Goal: Check status

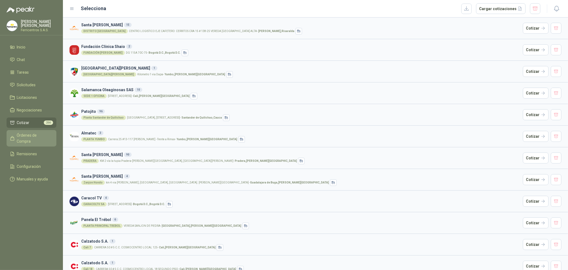
click at [40, 134] on span "Órdenes de Compra" at bounding box center [34, 138] width 34 height 12
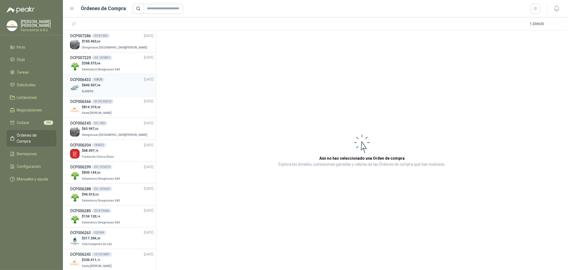
click at [105, 83] on div "$ 640.507 ,98 KLARENS" at bounding box center [112, 88] width 84 height 11
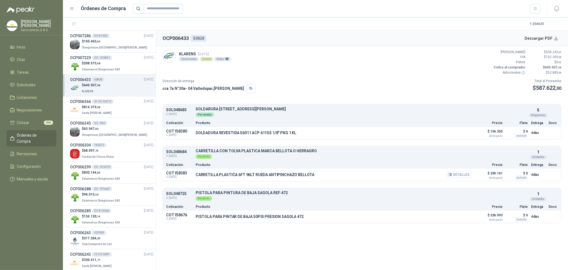
click at [460, 176] on button "Detalles" at bounding box center [460, 174] width 26 height 7
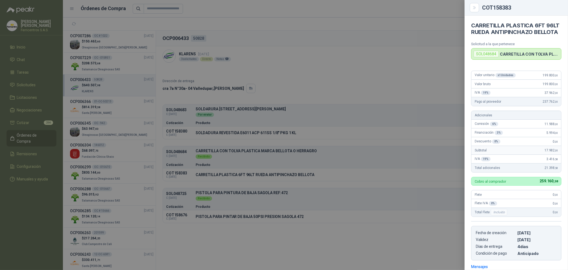
click at [437, 125] on div at bounding box center [284, 135] width 568 height 270
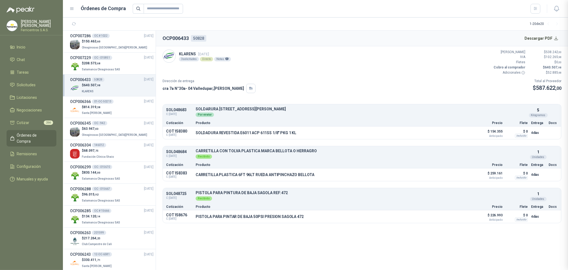
scroll to position [90, 0]
click at [511, 193] on button "Detalles" at bounding box center [515, 195] width 26 height 7
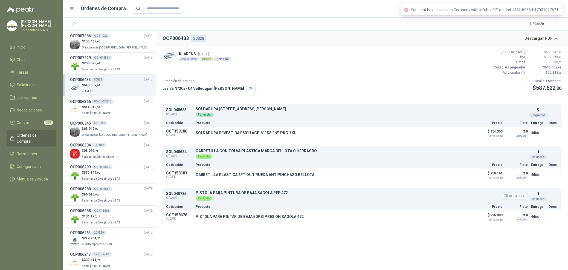
click at [510, 197] on button "Detalles" at bounding box center [515, 195] width 26 height 7
click at [454, 217] on button "Detalles" at bounding box center [460, 216] width 26 height 7
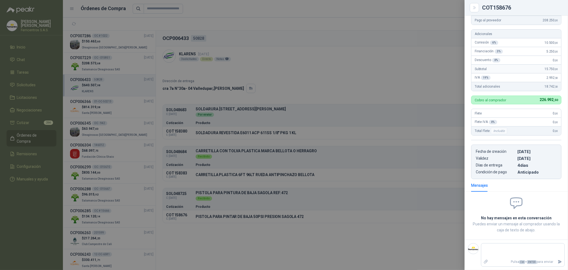
scroll to position [0, 0]
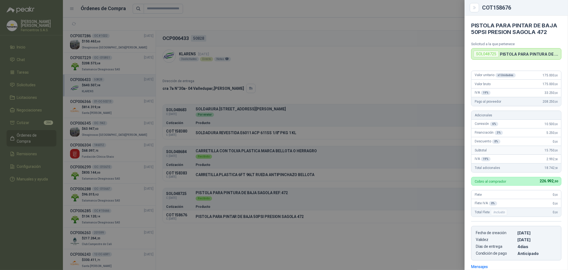
click at [239, 116] on div at bounding box center [284, 135] width 568 height 270
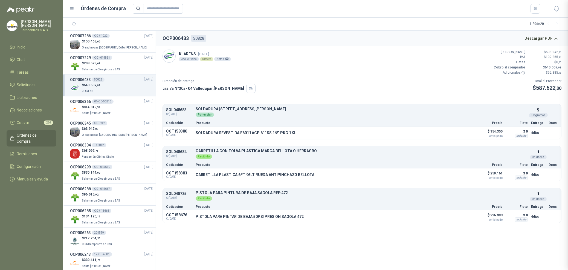
scroll to position [83, 0]
click at [463, 135] on button "Detalles" at bounding box center [460, 132] width 26 height 7
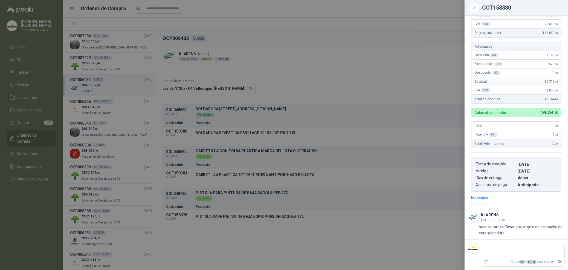
scroll to position [70, 0]
drag, startPoint x: 296, startPoint y: 248, endPoint x: 309, endPoint y: 237, distance: 17.5
click at [296, 248] on div at bounding box center [284, 135] width 568 height 270
